Goal: Find specific page/section: Find specific page/section

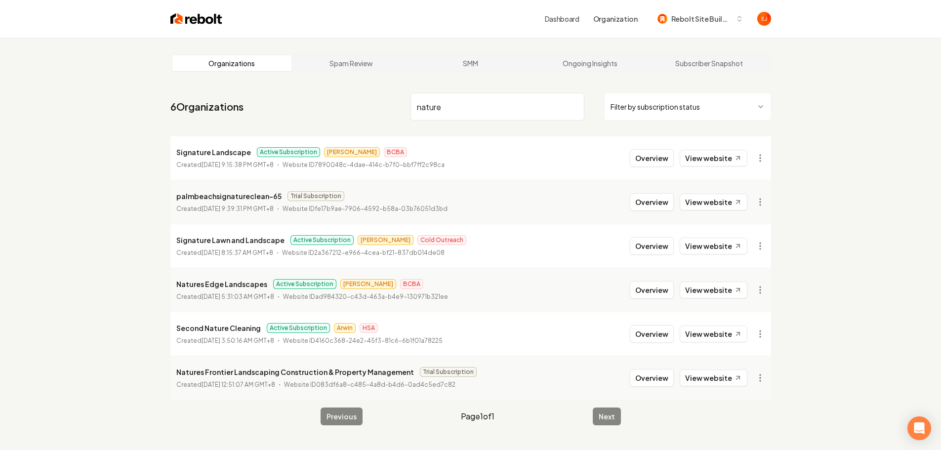
type input "nature"
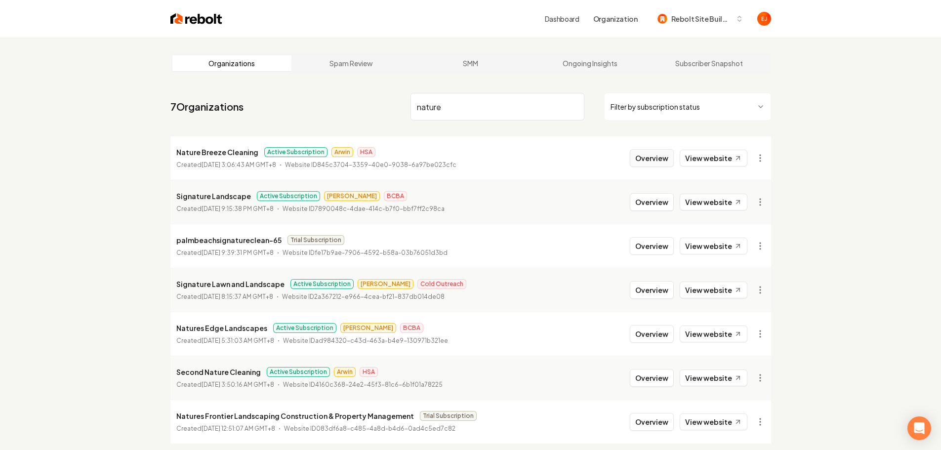
click at [657, 160] on button "Overview" at bounding box center [652, 158] width 44 height 18
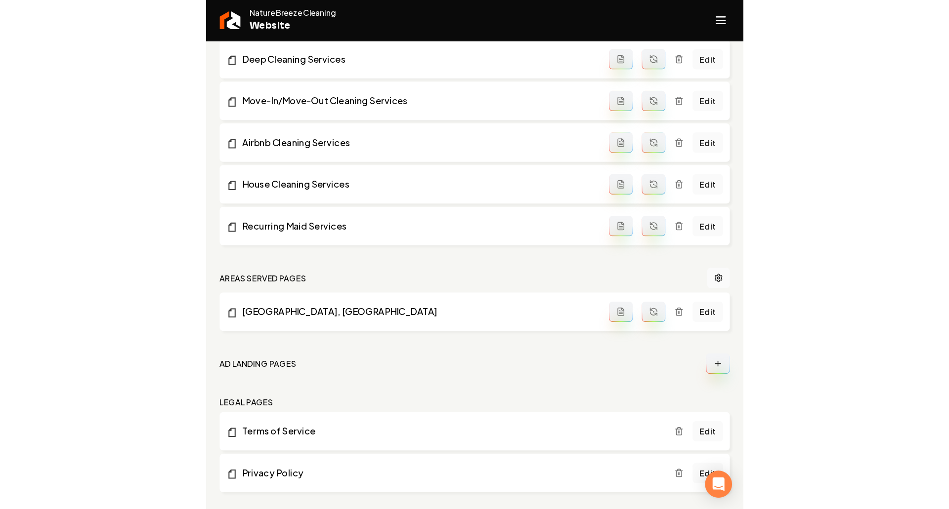
scroll to position [429, 0]
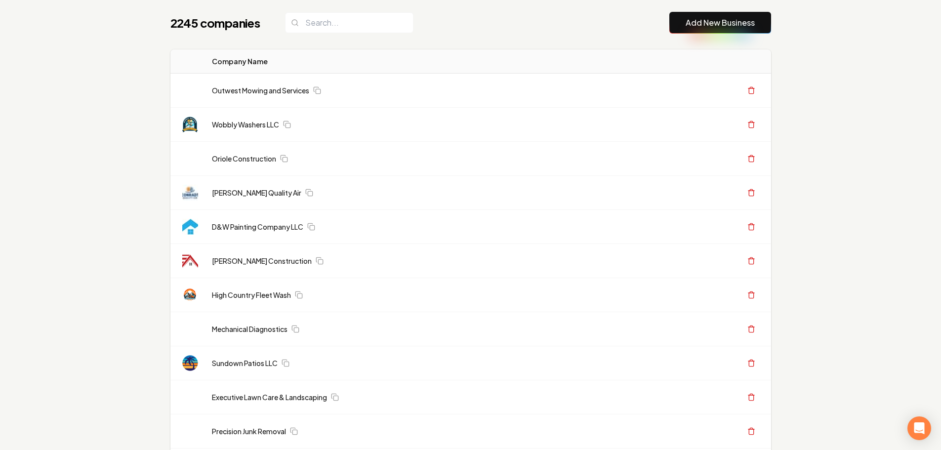
scroll to position [49, 0]
